Goal: Task Accomplishment & Management: Manage account settings

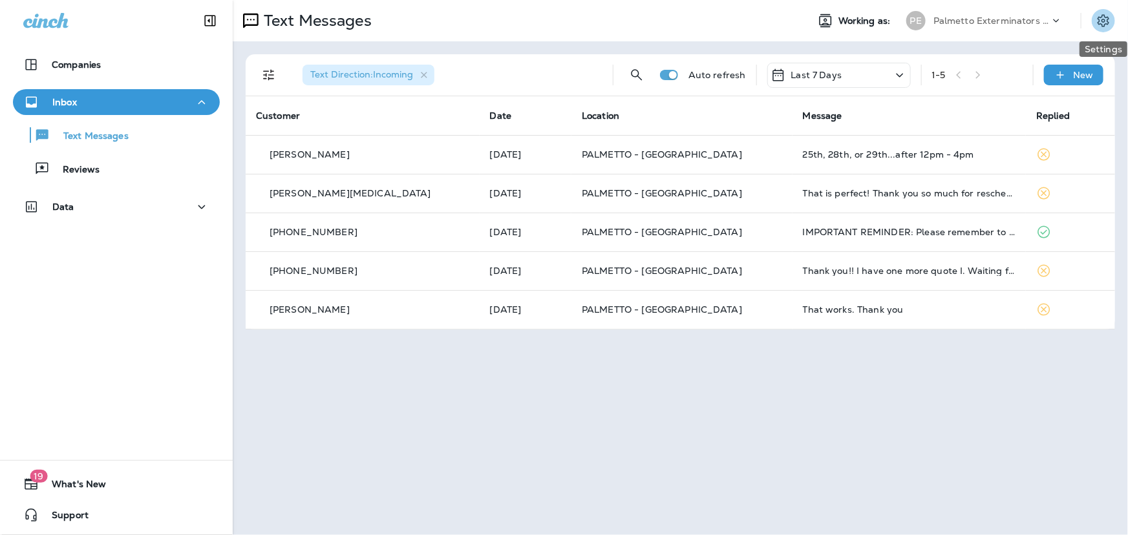
click at [1112, 17] on button "Settings" at bounding box center [1103, 20] width 23 height 23
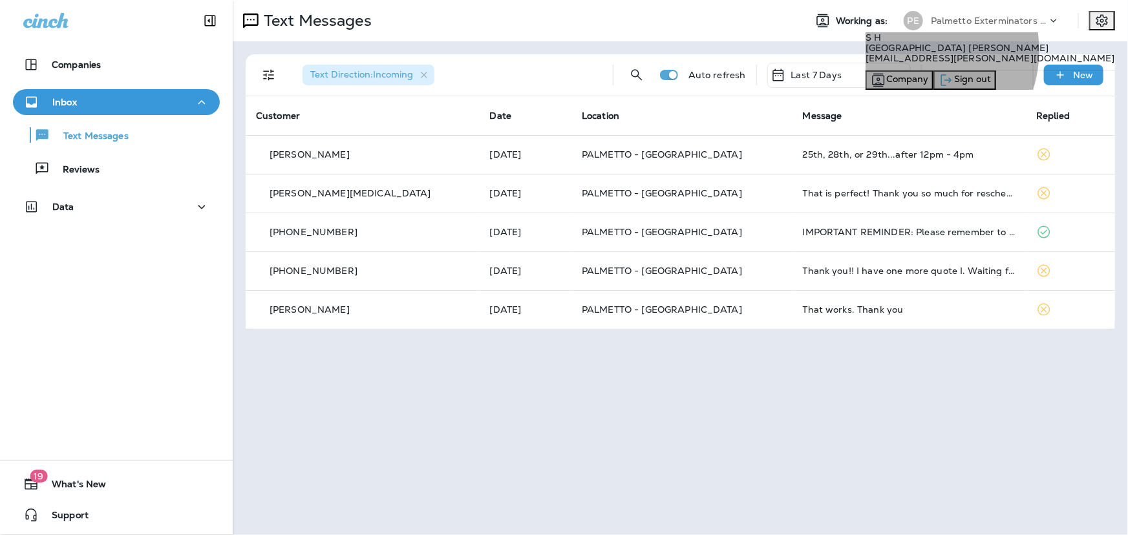
click at [980, 85] on span "Sign out" at bounding box center [972, 79] width 37 height 12
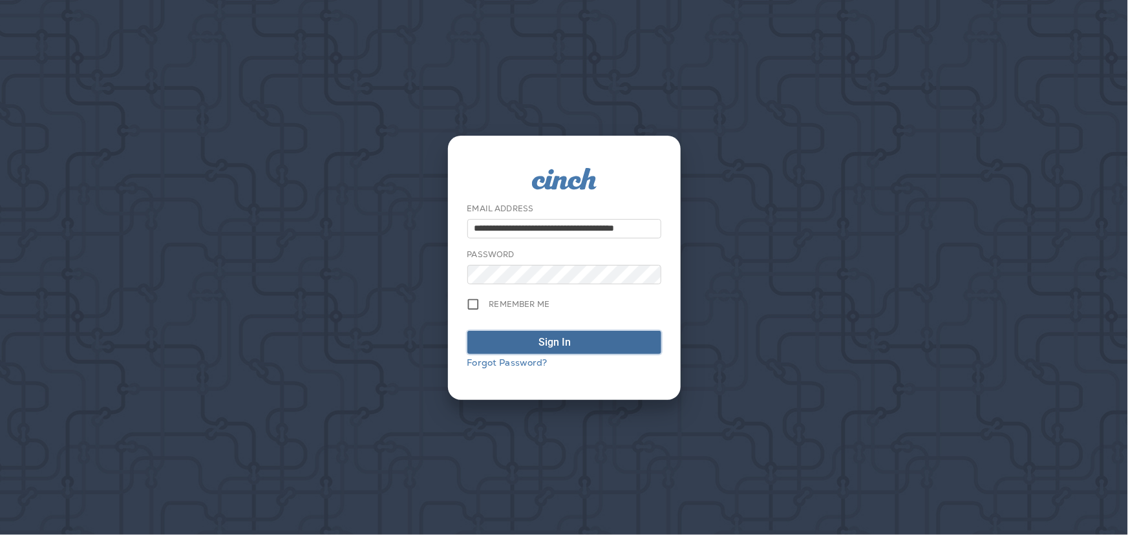
click at [490, 350] on button "Sign In" at bounding box center [564, 342] width 194 height 23
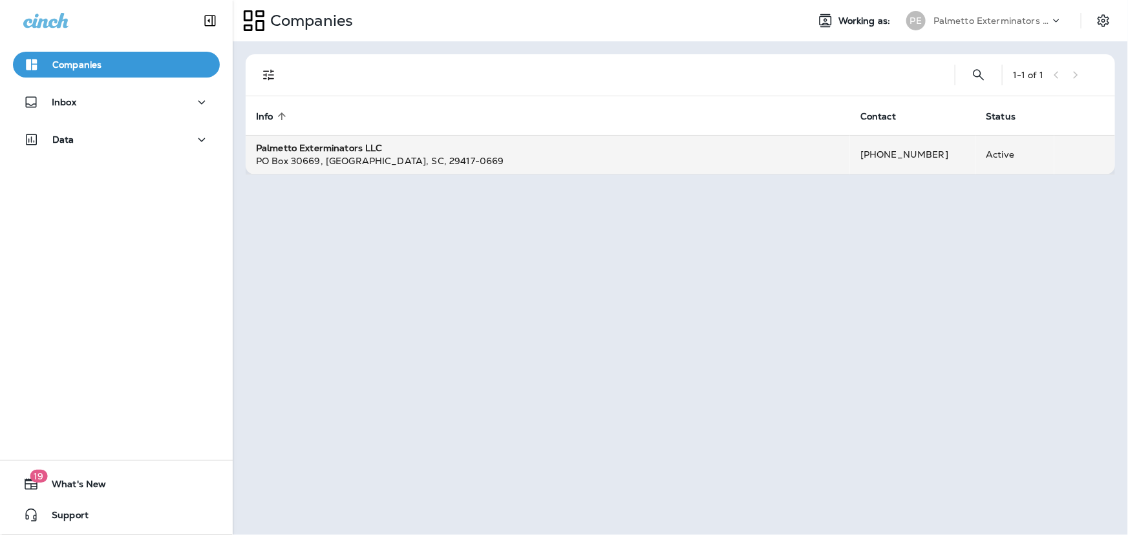
click at [382, 155] on div "[GEOGRAPHIC_DATA]-0669" at bounding box center [548, 161] width 584 height 13
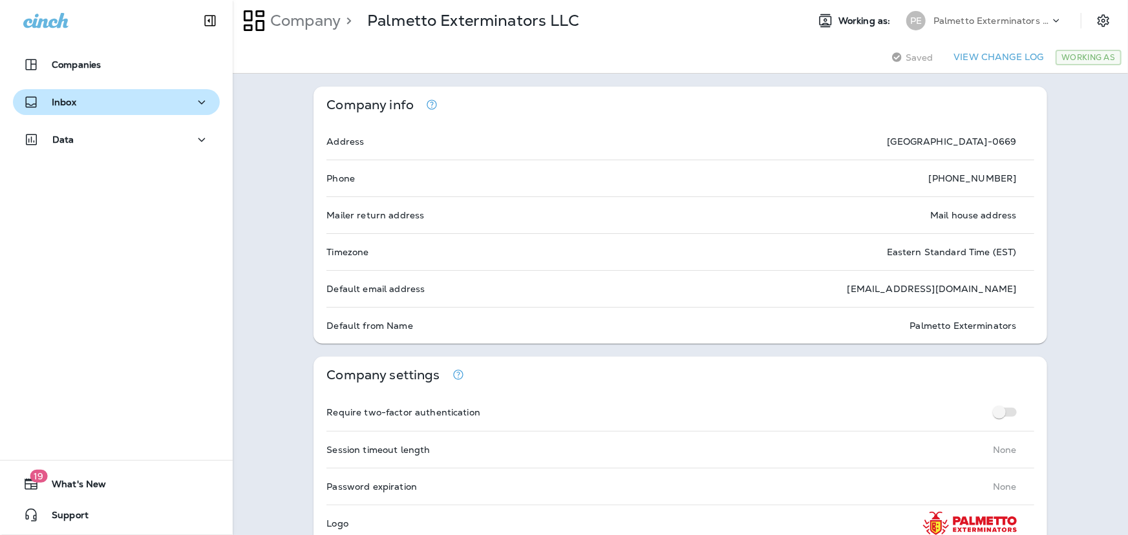
click at [91, 100] on div "Inbox" at bounding box center [116, 102] width 186 height 16
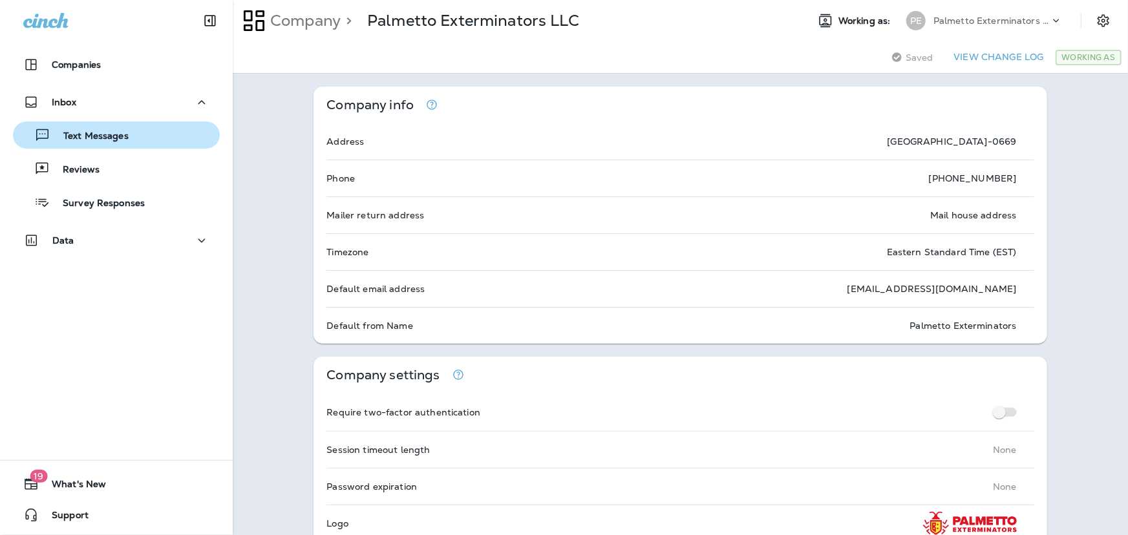
click at [98, 141] on p "Text Messages" at bounding box center [89, 137] width 78 height 12
